Goal: Task Accomplishment & Management: Use online tool/utility

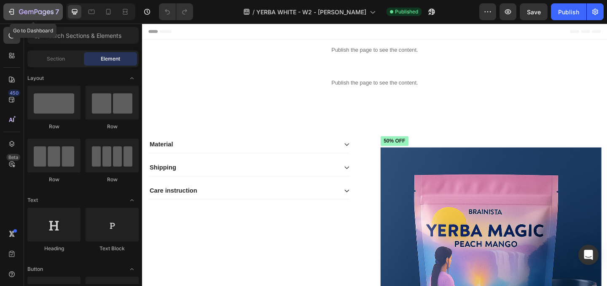
click at [14, 12] on icon "button" at bounding box center [11, 12] width 8 height 8
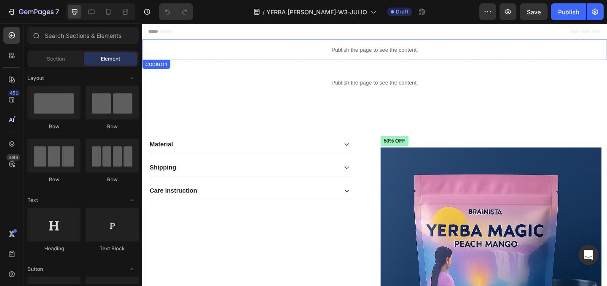
click at [338, 53] on p "Publish the page to see the content." at bounding box center [394, 52] width 505 height 9
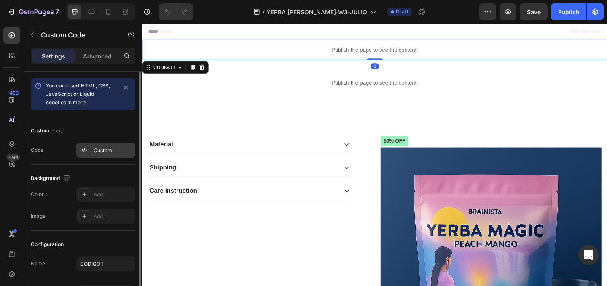
click at [99, 149] on div "Custom" at bounding box center [114, 151] width 40 height 8
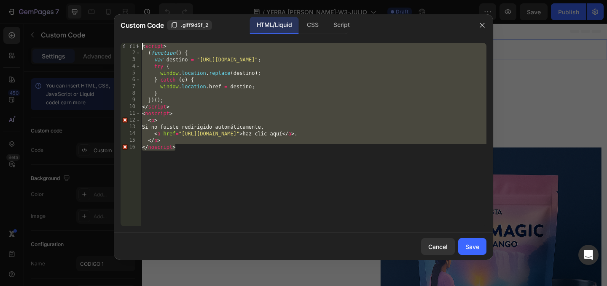
drag, startPoint x: 183, startPoint y: 139, endPoint x: 106, endPoint y: 25, distance: 137.7
click at [106, 25] on div "Custom Code .giff9dSf_2 HTML/Liquid CSS Script </noscript> 1 2 3 4 5 6 7 8 9 10…" at bounding box center [303, 143] width 607 height 286
type textarea "<script> (function() {"
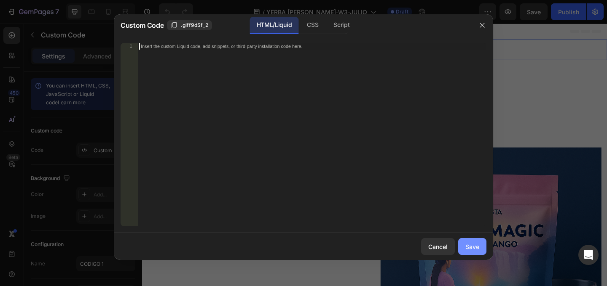
click at [484, 243] on button "Save" at bounding box center [472, 246] width 28 height 17
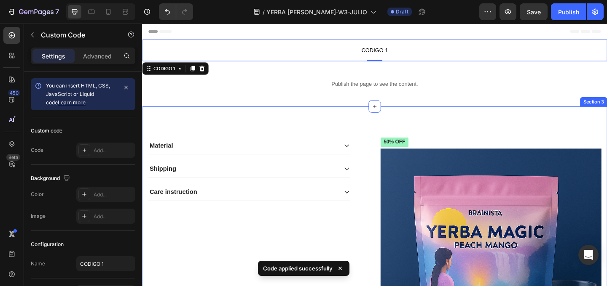
click at [421, 93] on p "Publish the page to see the content." at bounding box center [394, 89] width 505 height 9
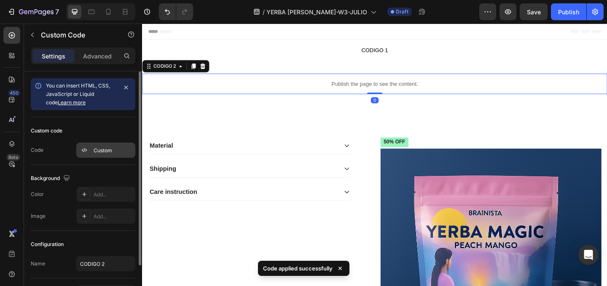
click at [83, 154] on div at bounding box center [84, 150] width 12 height 12
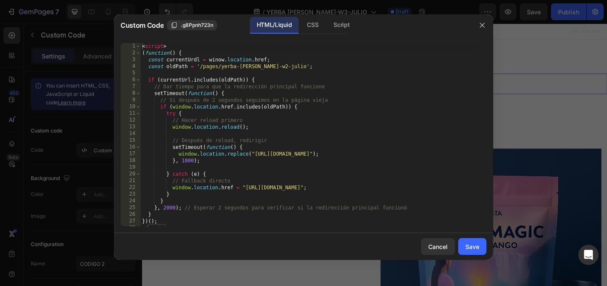
click at [202, 142] on div "< script > ( function ( ) { const currentUrdl = winow . location . href ; const…" at bounding box center [309, 141] width 339 height 197
type textarea "</script>"
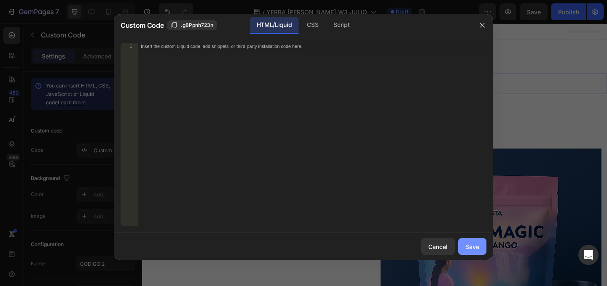
click at [483, 243] on button "Save" at bounding box center [472, 246] width 28 height 17
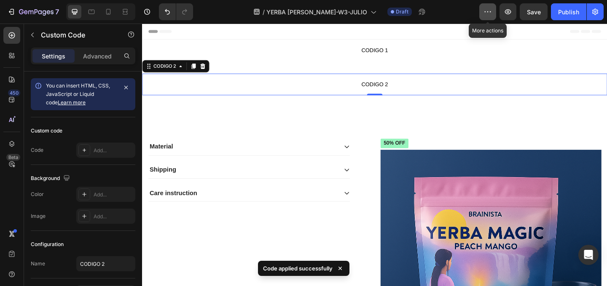
click at [487, 13] on icon "button" at bounding box center [487, 12] width 8 height 8
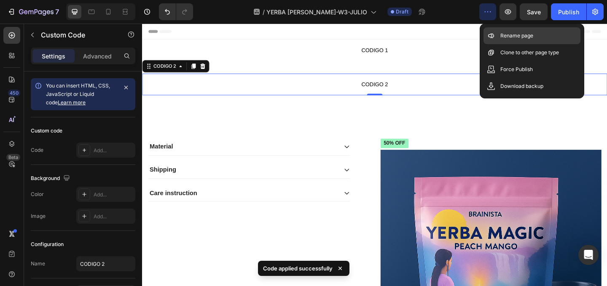
click at [507, 44] on div "Rename page" at bounding box center [531, 52] width 97 height 17
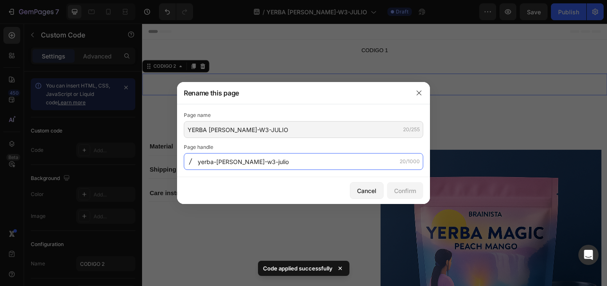
click at [245, 168] on input "yerba-[PERSON_NAME]-w3-julio" at bounding box center [303, 161] width 239 height 17
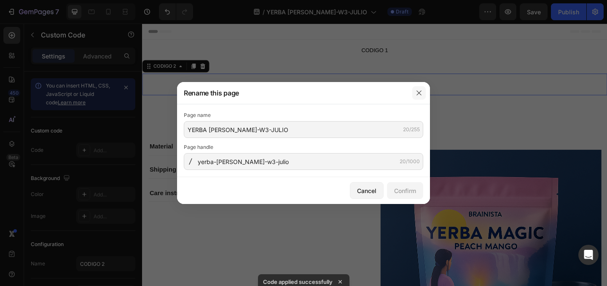
click at [418, 97] on button "button" at bounding box center [418, 92] width 13 height 13
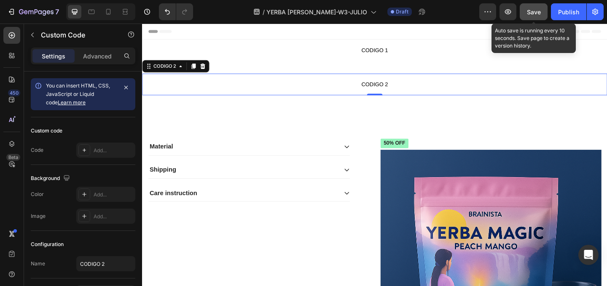
click at [537, 16] on button "Save" at bounding box center [533, 11] width 28 height 17
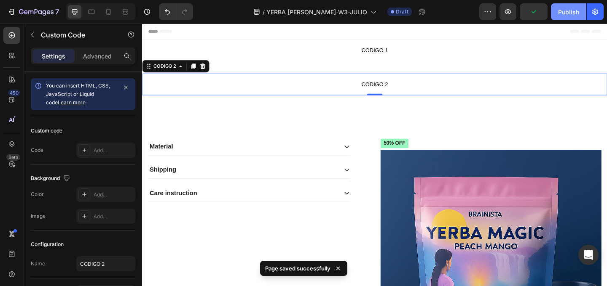
click at [561, 15] on div "Publish" at bounding box center [568, 12] width 21 height 9
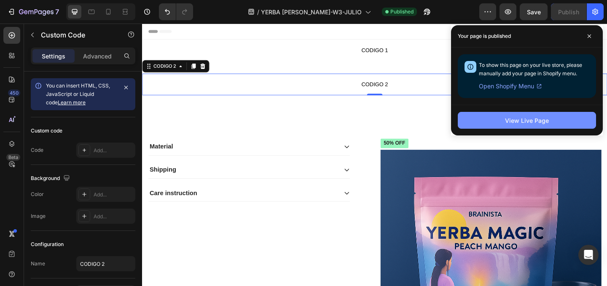
click at [548, 128] on button "View Live Page" at bounding box center [526, 120] width 138 height 17
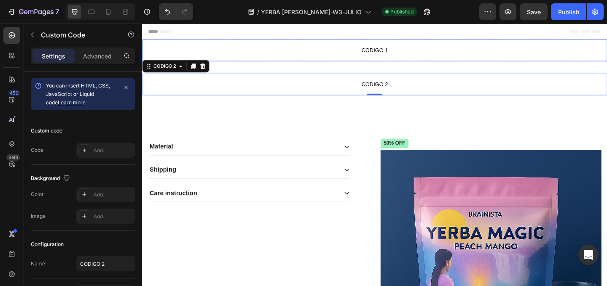
click at [365, 45] on p "CODIGO 1" at bounding box center [394, 53] width 505 height 24
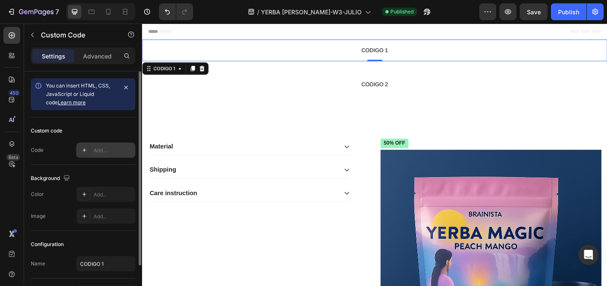
click at [105, 149] on div "Add..." at bounding box center [114, 151] width 40 height 8
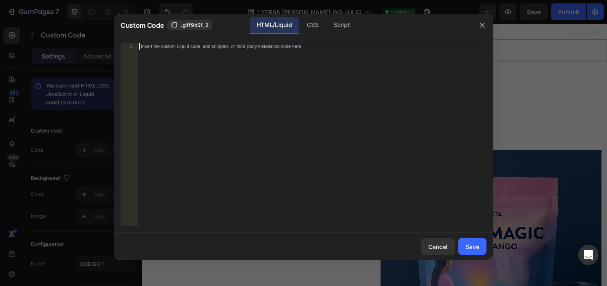
click at [182, 48] on div "Insert the custom Liquid code, add snippets, or third-party installation code h…" at bounding box center [294, 46] width 307 height 6
paste textarea "</noscript>"
type textarea "</noscript>"
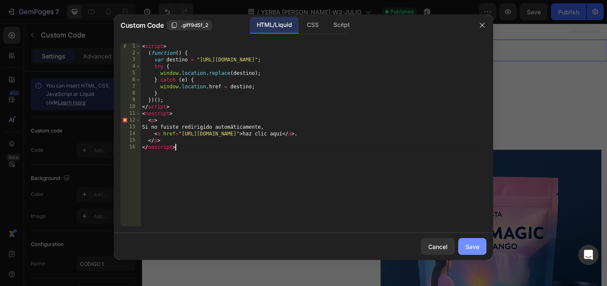
click at [470, 247] on div "Save" at bounding box center [472, 247] width 14 height 9
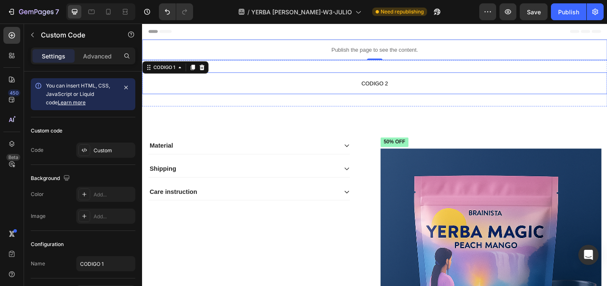
click at [288, 77] on p "CODIGO 2" at bounding box center [394, 89] width 505 height 24
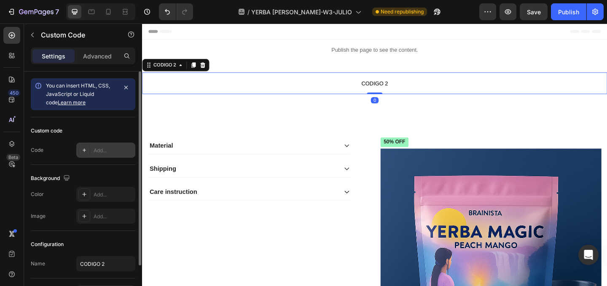
click at [105, 153] on div "Add..." at bounding box center [114, 151] width 40 height 8
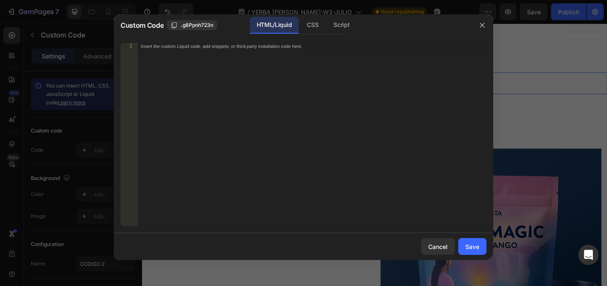
click at [188, 48] on div "Insert the custom Liquid code, add snippets, or third-party installation code h…" at bounding box center [294, 46] width 307 height 6
paste textarea "</script>"
type textarea "</script>"
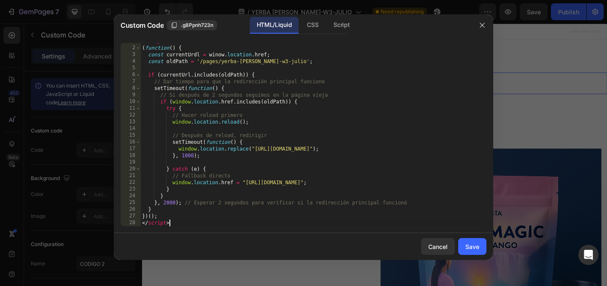
scroll to position [5, 0]
click at [476, 249] on div "Save" at bounding box center [472, 247] width 14 height 9
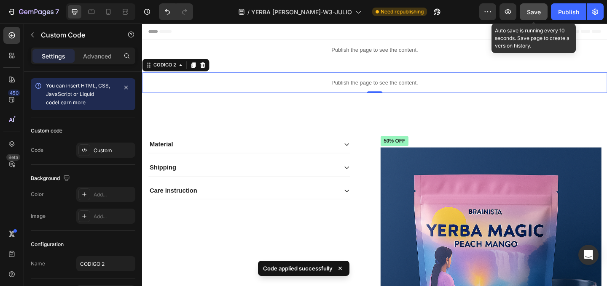
click at [538, 12] on span "Save" at bounding box center [533, 11] width 14 height 7
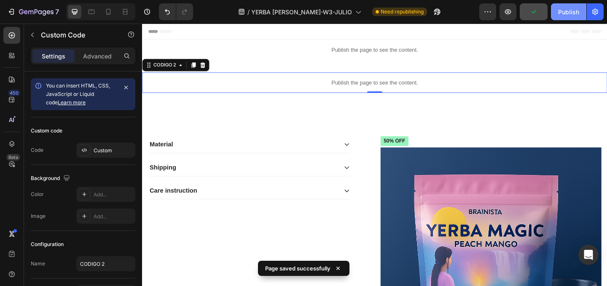
click at [569, 14] on div "Publish" at bounding box center [568, 12] width 21 height 9
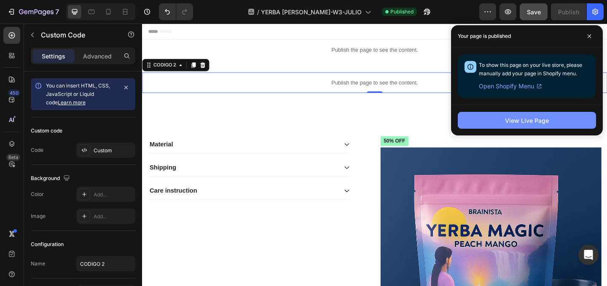
click at [520, 115] on button "View Live Page" at bounding box center [526, 120] width 138 height 17
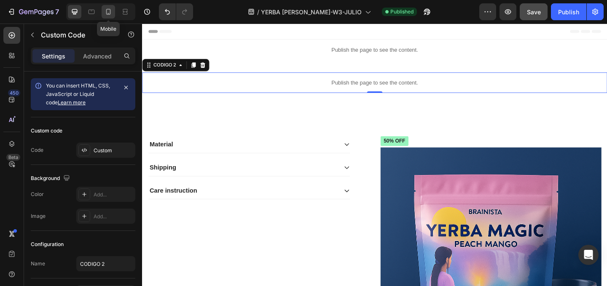
click at [107, 16] on div at bounding box center [108, 11] width 13 height 13
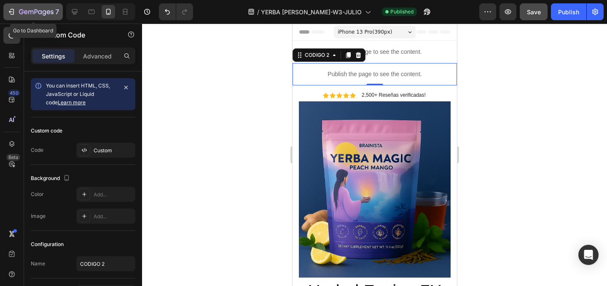
scroll to position [10, 0]
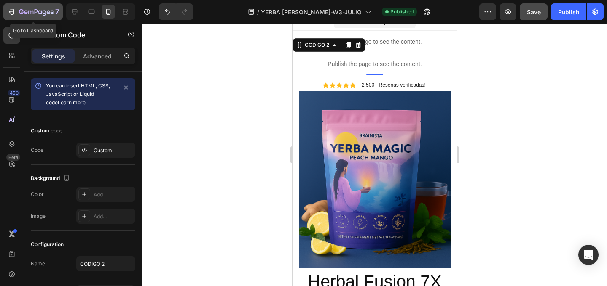
click at [9, 15] on icon "button" at bounding box center [11, 12] width 8 height 8
